Goal: Navigation & Orientation: Find specific page/section

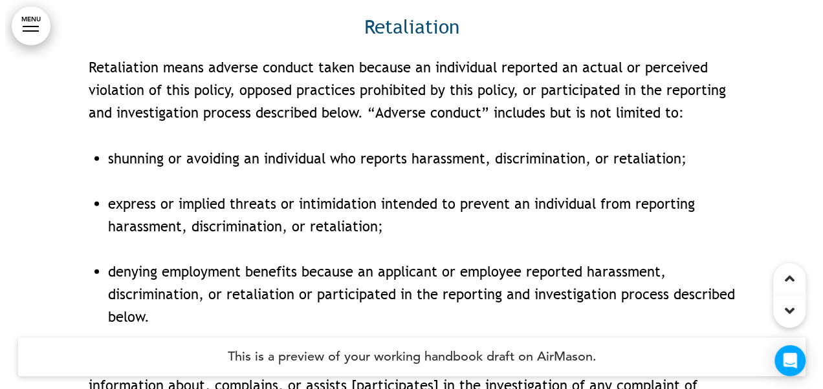
scroll to position [11122, 0]
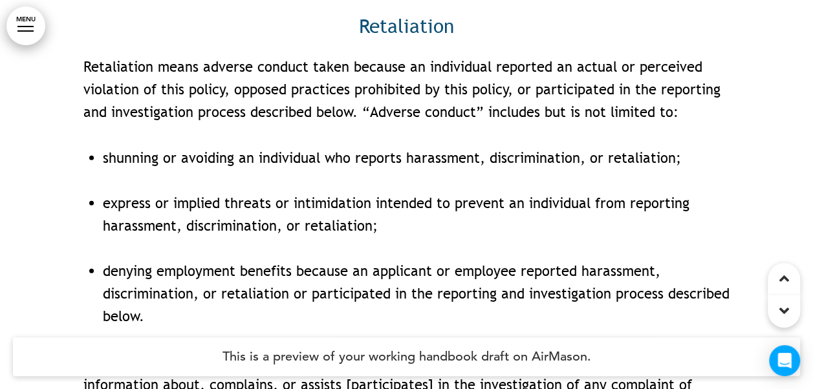
click at [28, 22] on link "MENU" at bounding box center [25, 25] width 39 height 39
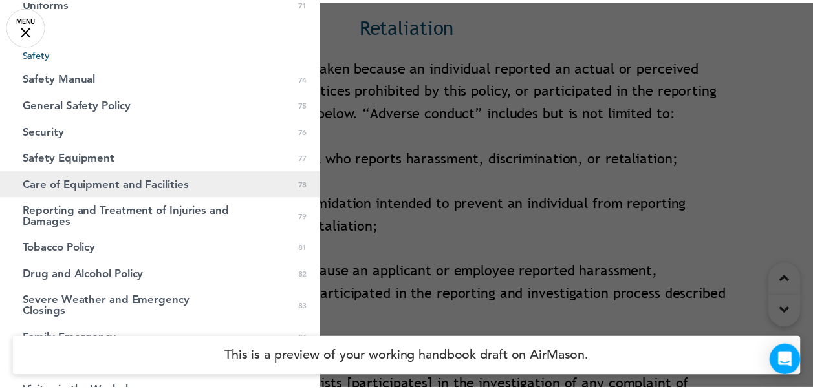
scroll to position [1639, 0]
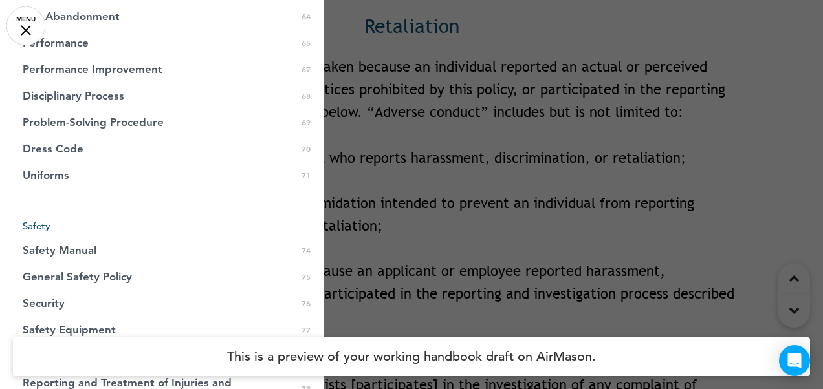
click at [584, 162] on div at bounding box center [411, 194] width 823 height 389
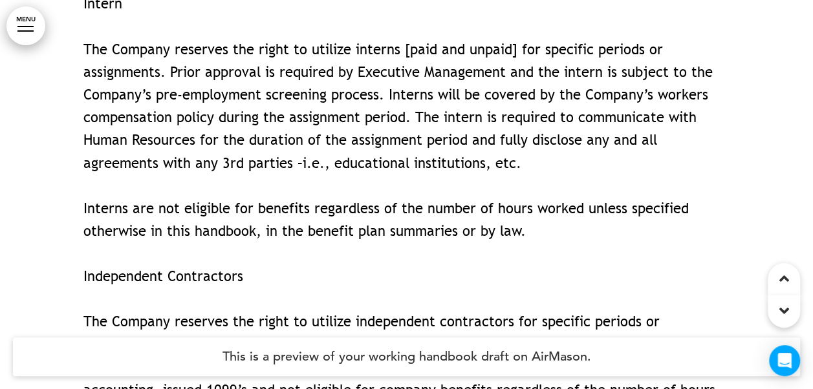
scroll to position [15118, 0]
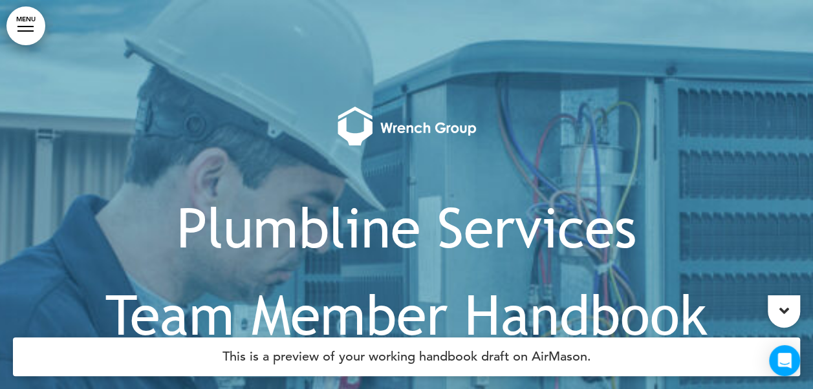
click at [32, 27] on link "MENU" at bounding box center [25, 25] width 39 height 39
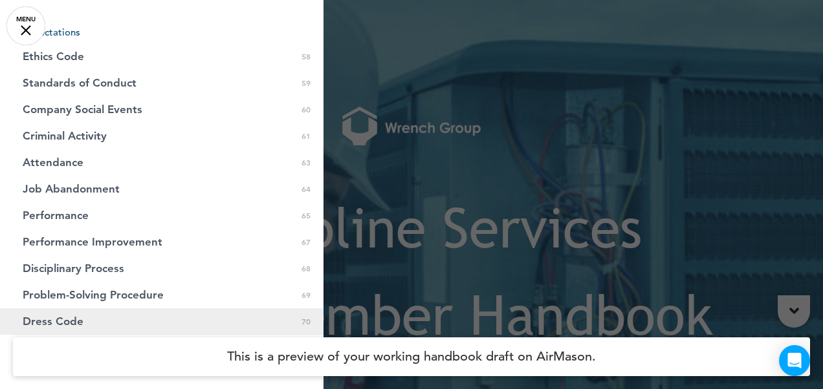
scroll to position [1553, 0]
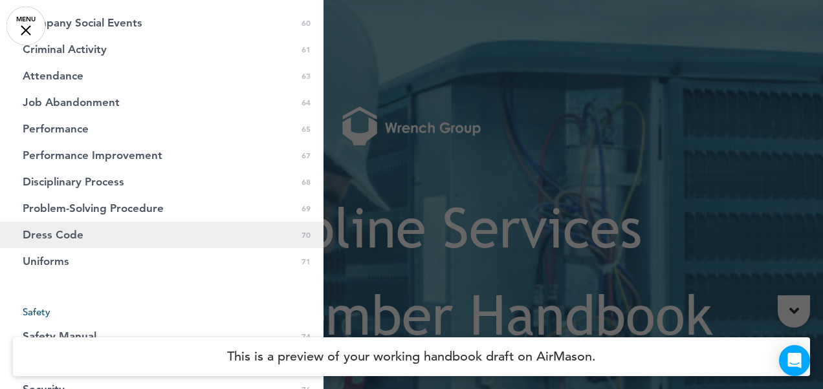
click at [98, 237] on link "Dress Code 0 70" at bounding box center [161, 235] width 323 height 27
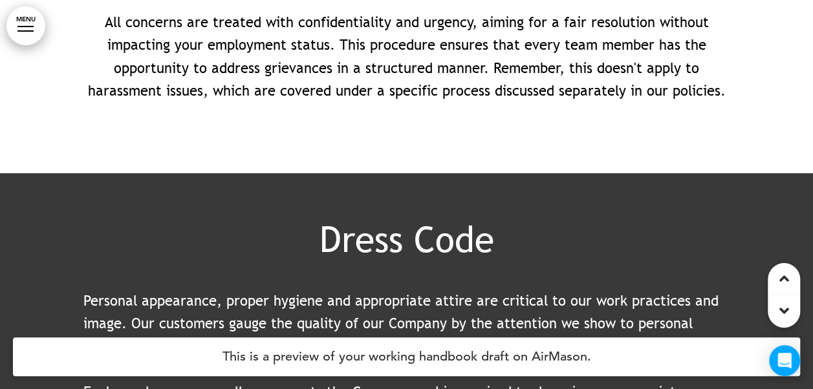
scroll to position [52784, 0]
